Goal: Task Accomplishment & Management: Manage account settings

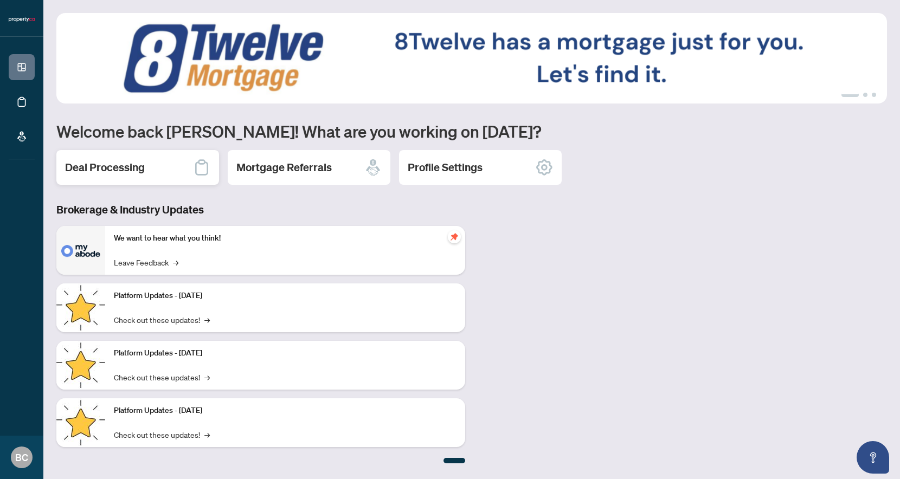
click at [106, 167] on h2 "Deal Processing" at bounding box center [105, 167] width 80 height 15
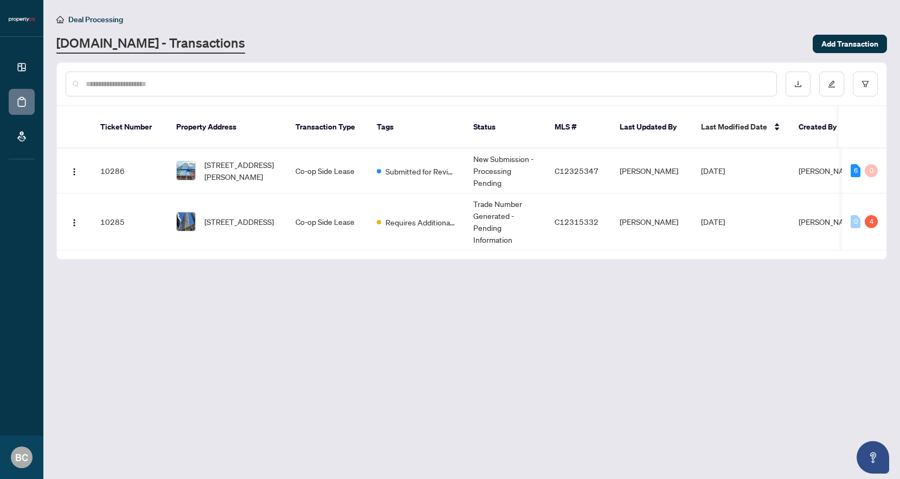
click at [534, 300] on main "Deal Processing [DOMAIN_NAME] - Transactions Add Transaction Ticket Number Prop…" at bounding box center [471, 239] width 856 height 479
click at [264, 216] on span "[STREET_ADDRESS]" at bounding box center [238, 222] width 69 height 12
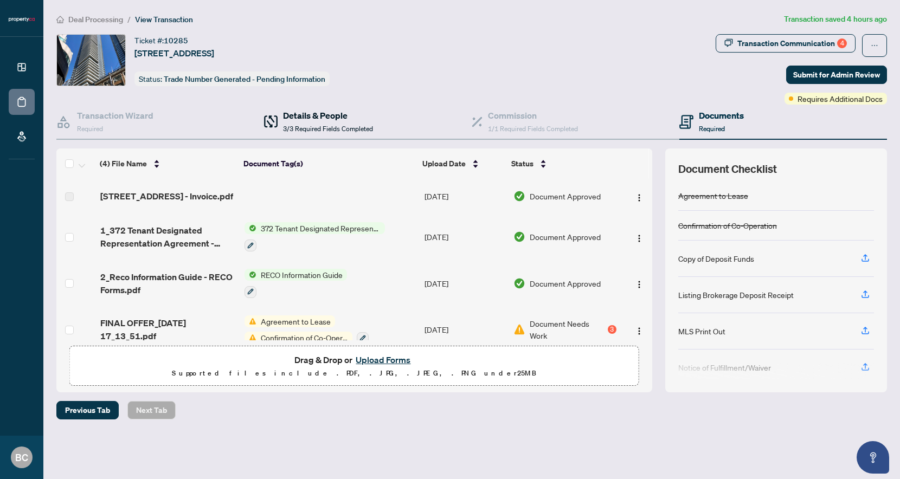
click at [353, 112] on h4 "Details & People" at bounding box center [328, 115] width 90 height 13
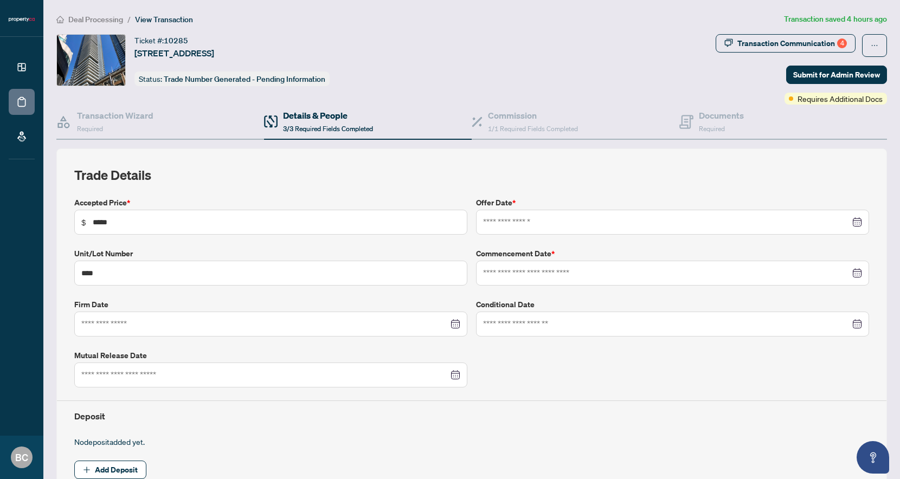
type input "**********"
click at [704, 128] on span "Required" at bounding box center [712, 129] width 26 height 8
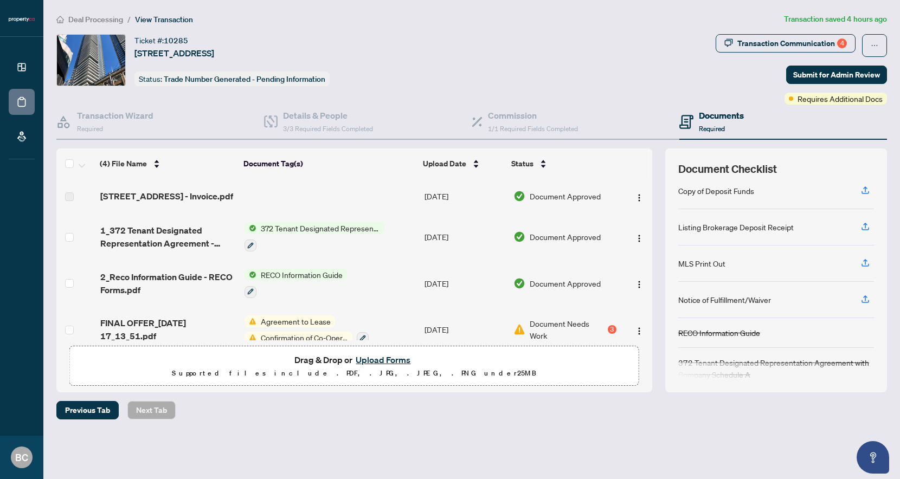
scroll to position [76, 0]
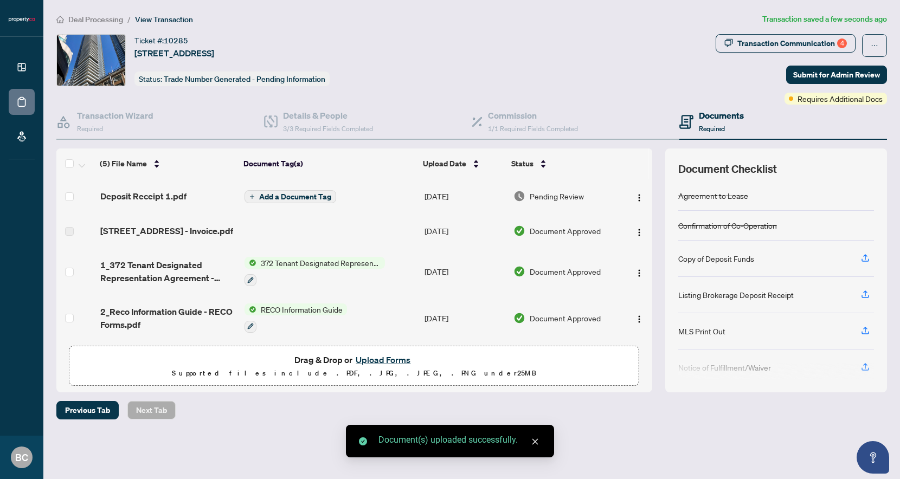
click at [300, 198] on span "Add a Document Tag" at bounding box center [295, 197] width 72 height 8
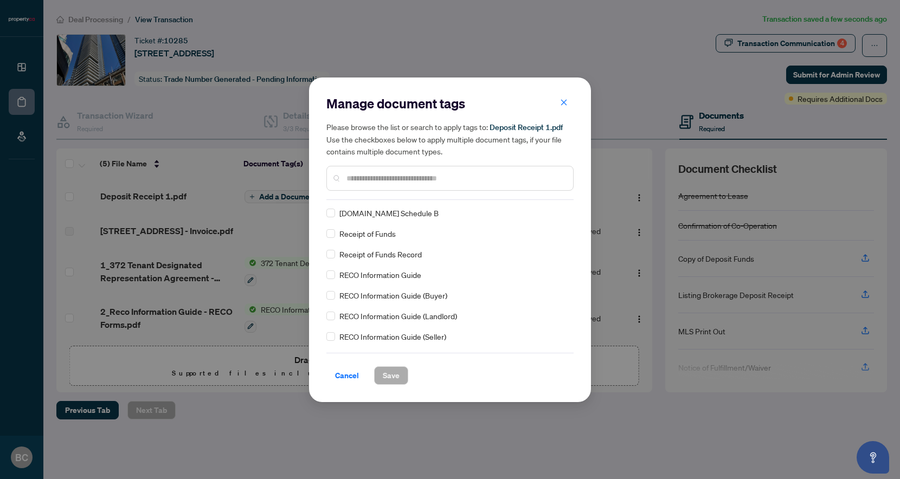
scroll to position [880, 0]
click at [371, 182] on input "text" at bounding box center [455, 178] width 218 height 12
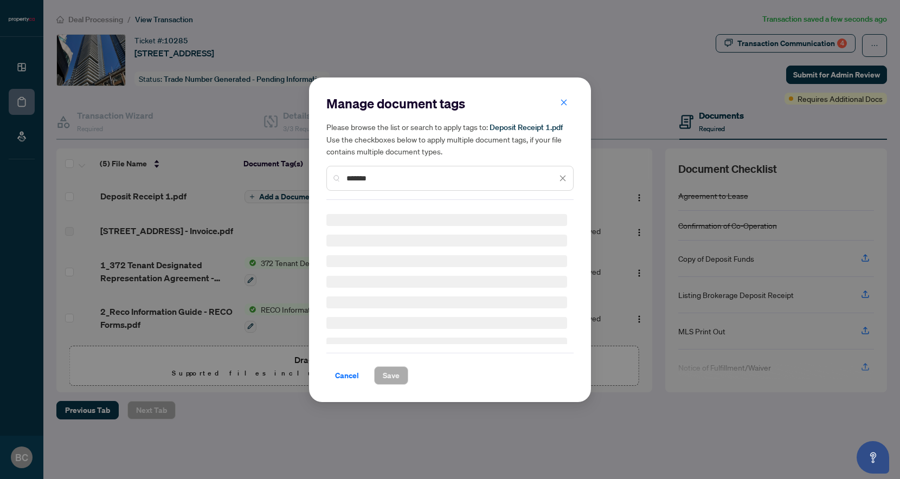
scroll to position [0, 0]
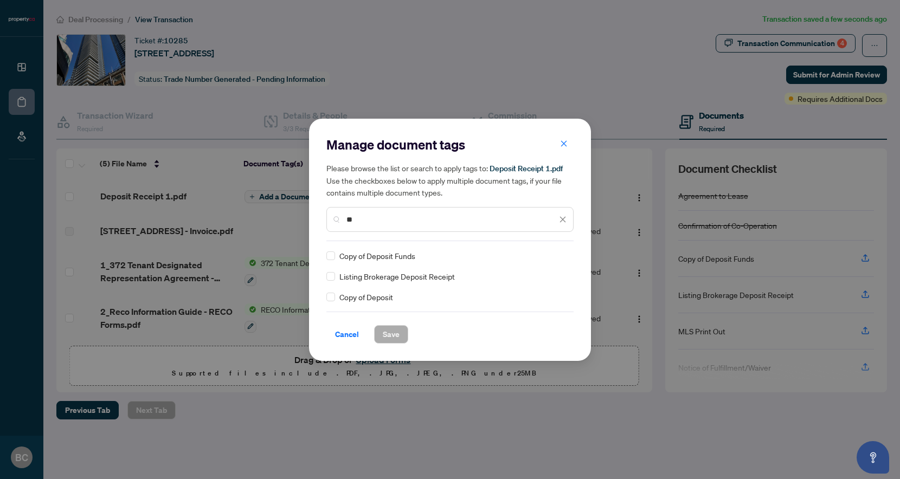
type input "*"
click at [402, 259] on span "Copy of Deposit Funds" at bounding box center [377, 256] width 76 height 12
drag, startPoint x: 371, startPoint y: 219, endPoint x: 331, endPoint y: 218, distance: 40.1
click at [331, 218] on div "****" at bounding box center [449, 219] width 247 height 25
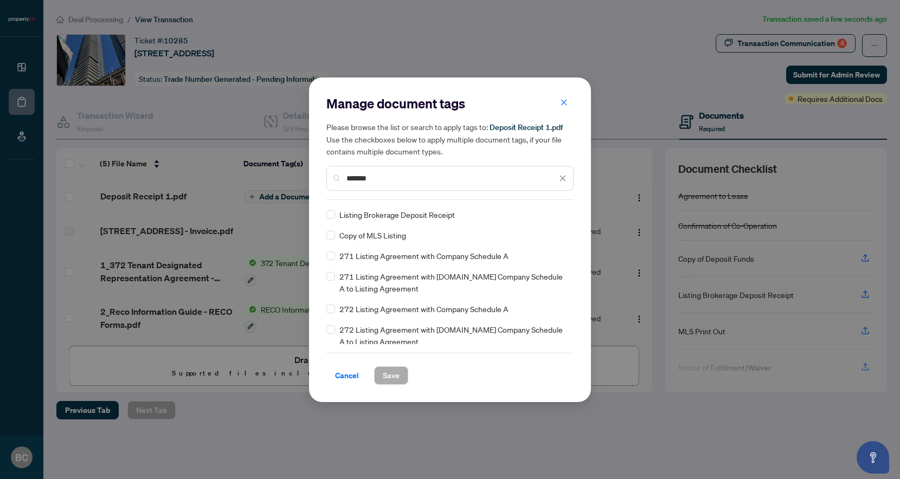
type input "*******"
click at [392, 373] on span "Save" at bounding box center [391, 375] width 17 height 17
